Goal: Transaction & Acquisition: Purchase product/service

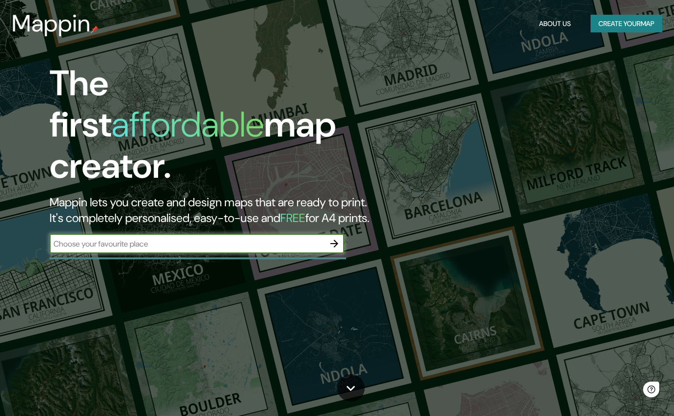
click at [88, 238] on input "text" at bounding box center [187, 243] width 275 height 11
type input "[GEOGRAPHIC_DATA]"
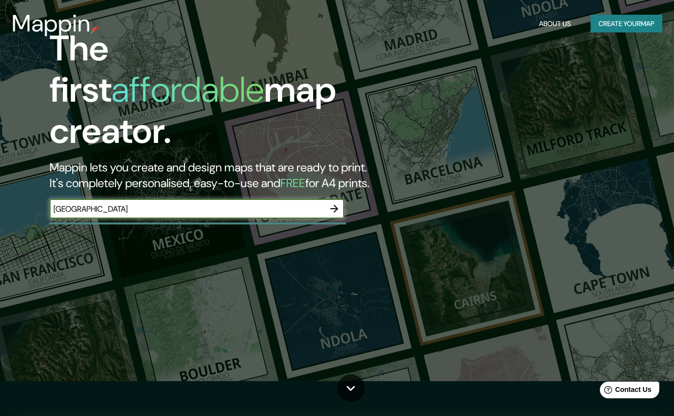
scroll to position [37, 0]
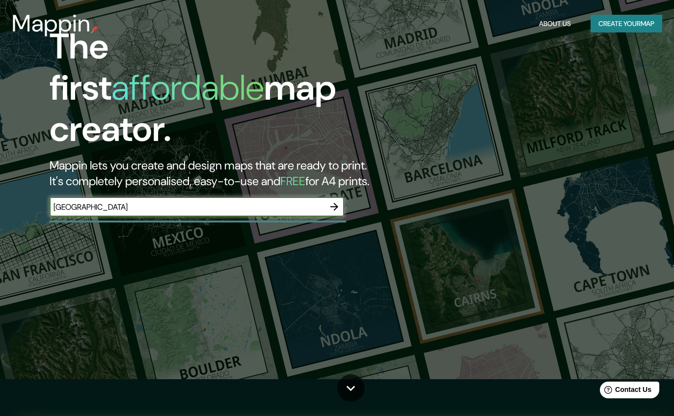
click at [340, 197] on button "button" at bounding box center [334, 207] width 20 height 20
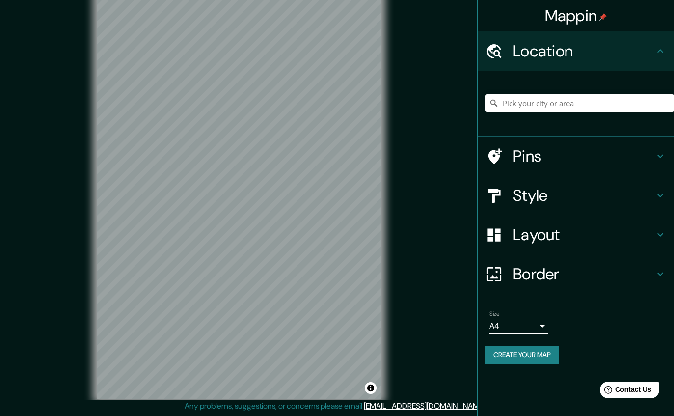
scroll to position [2, 0]
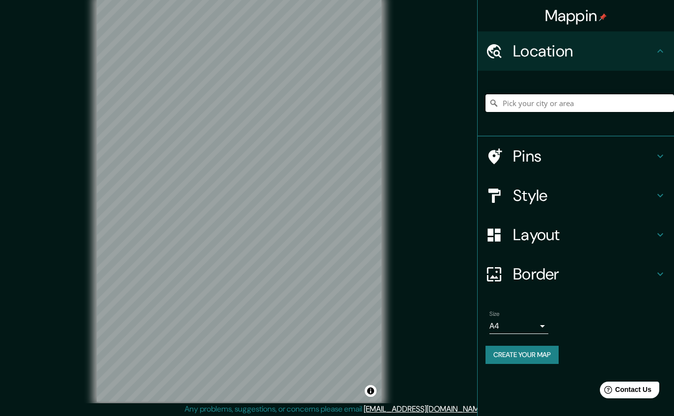
click at [546, 94] on input "Pick your city or area" at bounding box center [579, 103] width 188 height 18
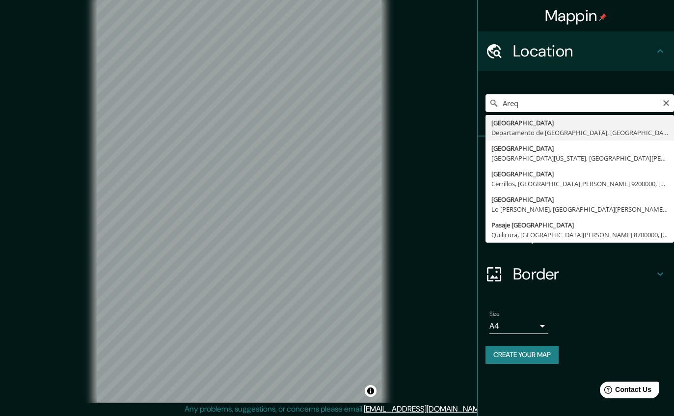
type input "[GEOGRAPHIC_DATA], [GEOGRAPHIC_DATA], [GEOGRAPHIC_DATA]"
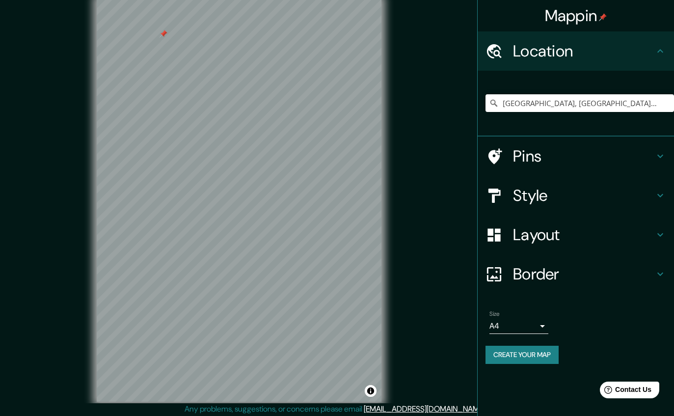
click at [164, 38] on div at bounding box center [164, 34] width 8 height 8
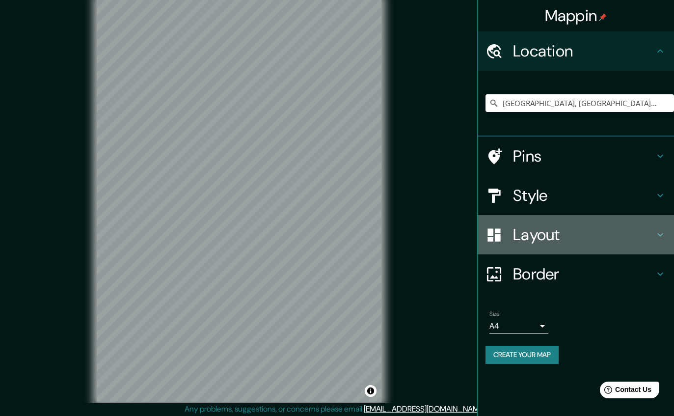
click at [487, 234] on icon at bounding box center [493, 234] width 17 height 17
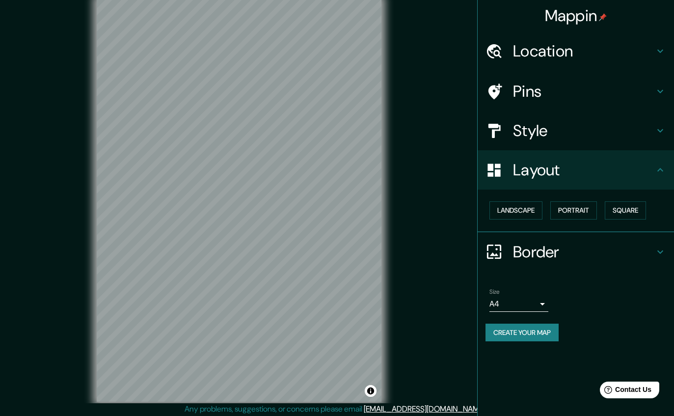
click at [516, 133] on h4 "Style" at bounding box center [583, 131] width 141 height 20
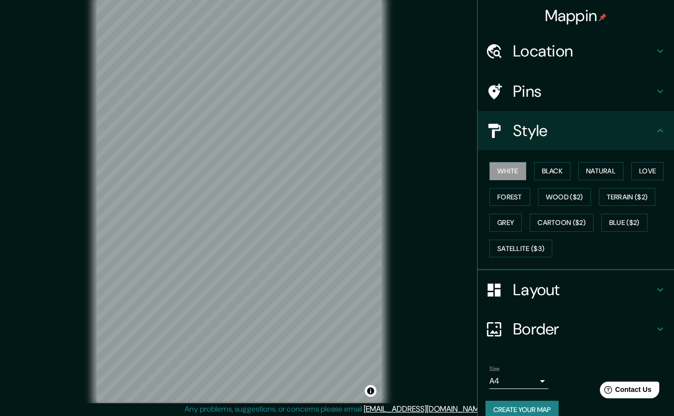
click at [619, 214] on button "Blue ($2)" at bounding box center [624, 222] width 46 height 18
click at [508, 287] on div at bounding box center [498, 289] width 27 height 17
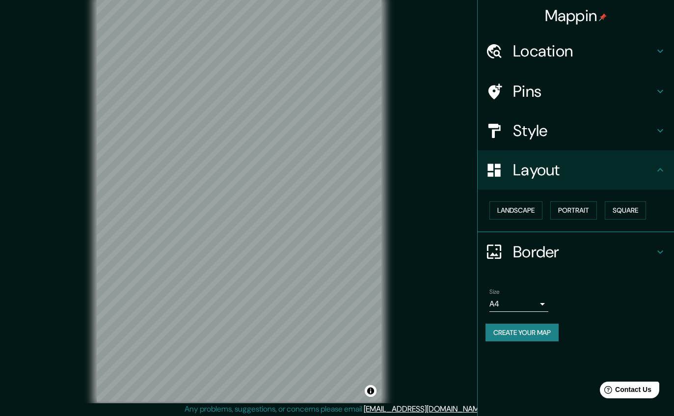
click at [509, 203] on button "Landscape" at bounding box center [515, 210] width 53 height 18
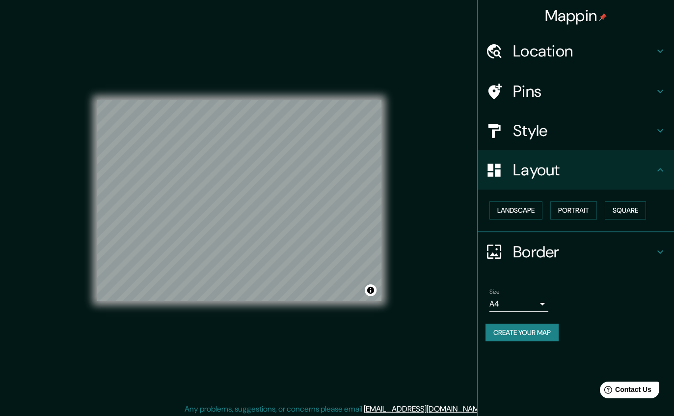
click at [579, 204] on button "Portrait" at bounding box center [573, 210] width 47 height 18
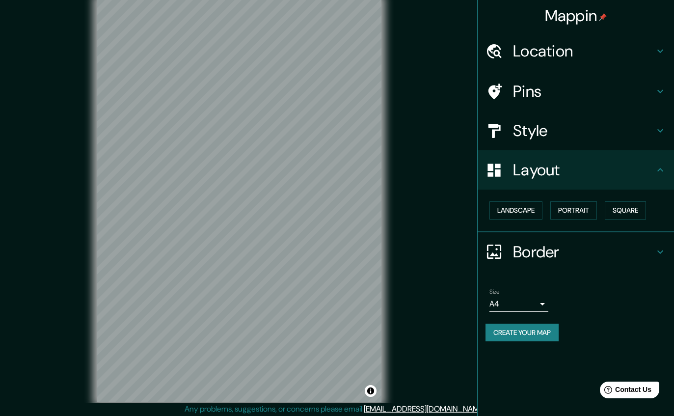
click at [620, 206] on button "Square" at bounding box center [625, 210] width 41 height 18
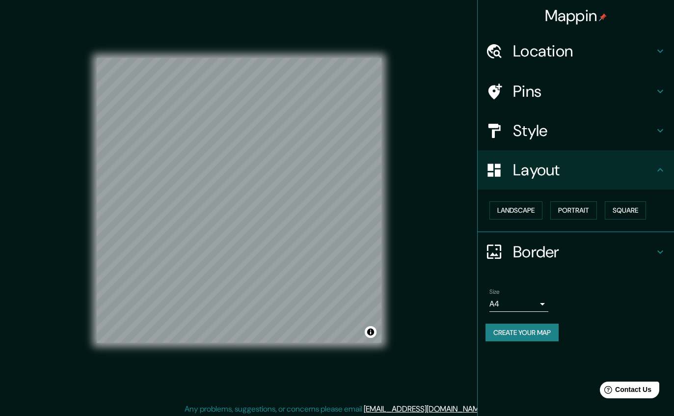
click at [578, 210] on button "Portrait" at bounding box center [573, 210] width 47 height 18
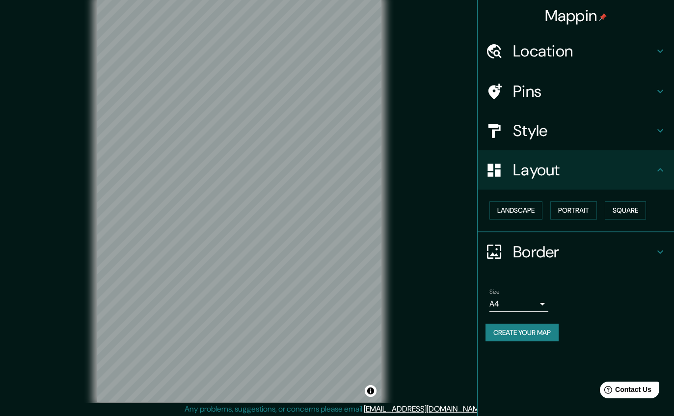
click at [538, 305] on body "Mappin Location [GEOGRAPHIC_DATA], [GEOGRAPHIC_DATA], [GEOGRAPHIC_DATA] Pins St…" at bounding box center [337, 206] width 674 height 416
click at [501, 342] on li "A3" at bounding box center [518, 339] width 59 height 18
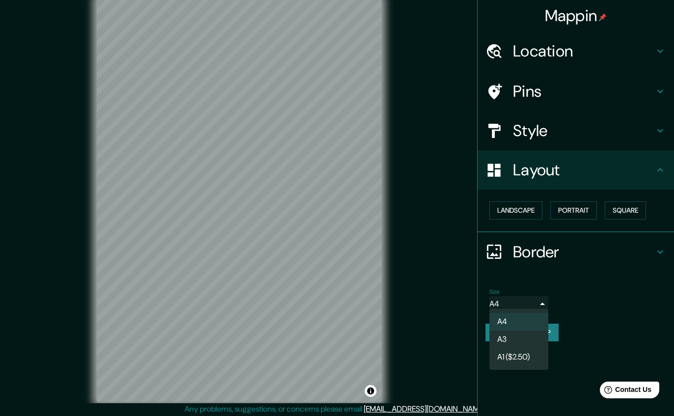
type input "a4"
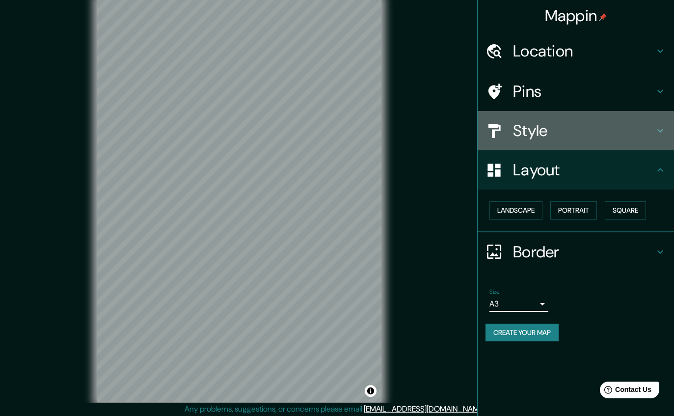
click at [506, 135] on div at bounding box center [498, 130] width 27 height 17
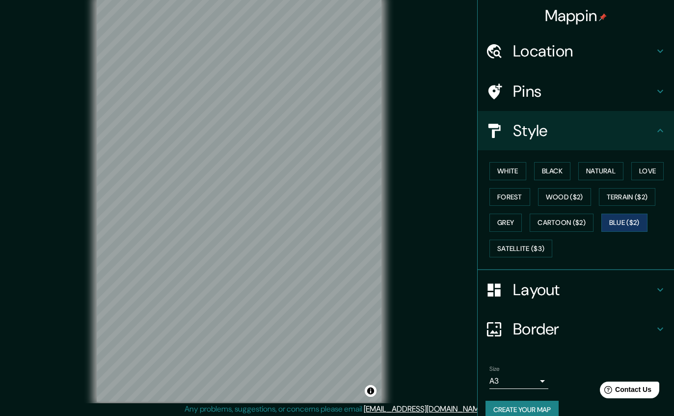
click at [508, 85] on div at bounding box center [498, 91] width 27 height 17
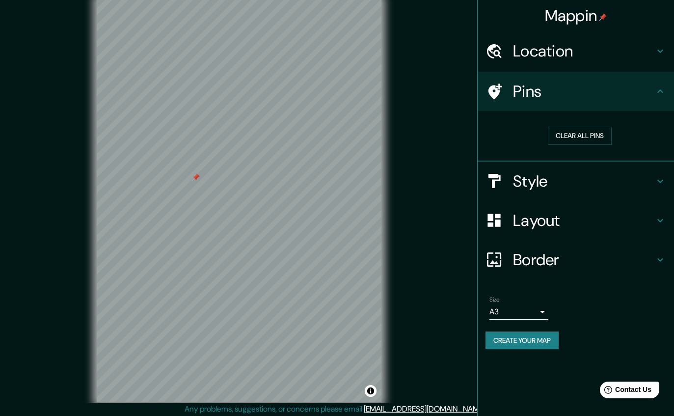
click at [194, 181] on div at bounding box center [196, 177] width 8 height 8
